Goal: Transaction & Acquisition: Book appointment/travel/reservation

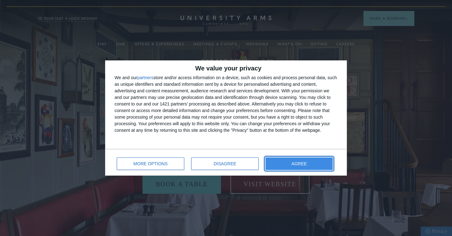
click at [274, 162] on button "AGREE" at bounding box center [298, 164] width 67 height 13
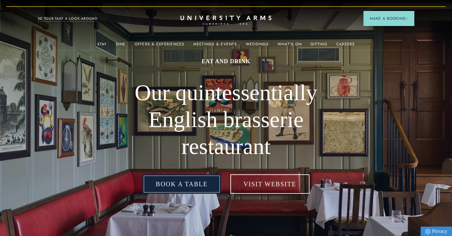
click at [199, 191] on link "Book a table" at bounding box center [181, 184] width 78 height 19
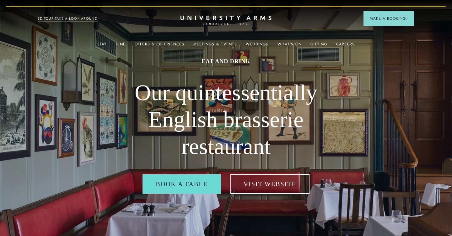
click at [166, 134] on h2 "Our quintessentially English brasserie restaurant" at bounding box center [226, 120] width 226 height 81
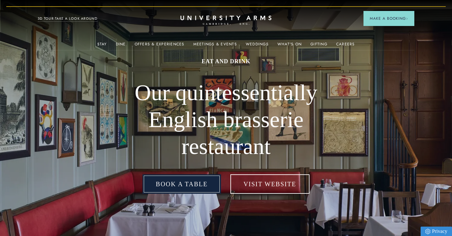
click at [167, 185] on link "Book a table" at bounding box center [181, 184] width 78 height 19
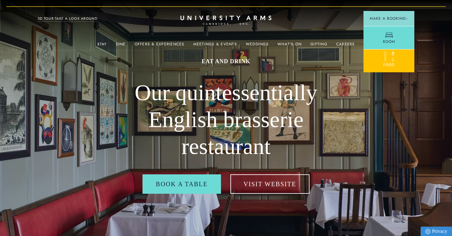
click at [371, 65] on link "Food" at bounding box center [388, 60] width 51 height 23
